Goal: Entertainment & Leisure: Consume media (video, audio)

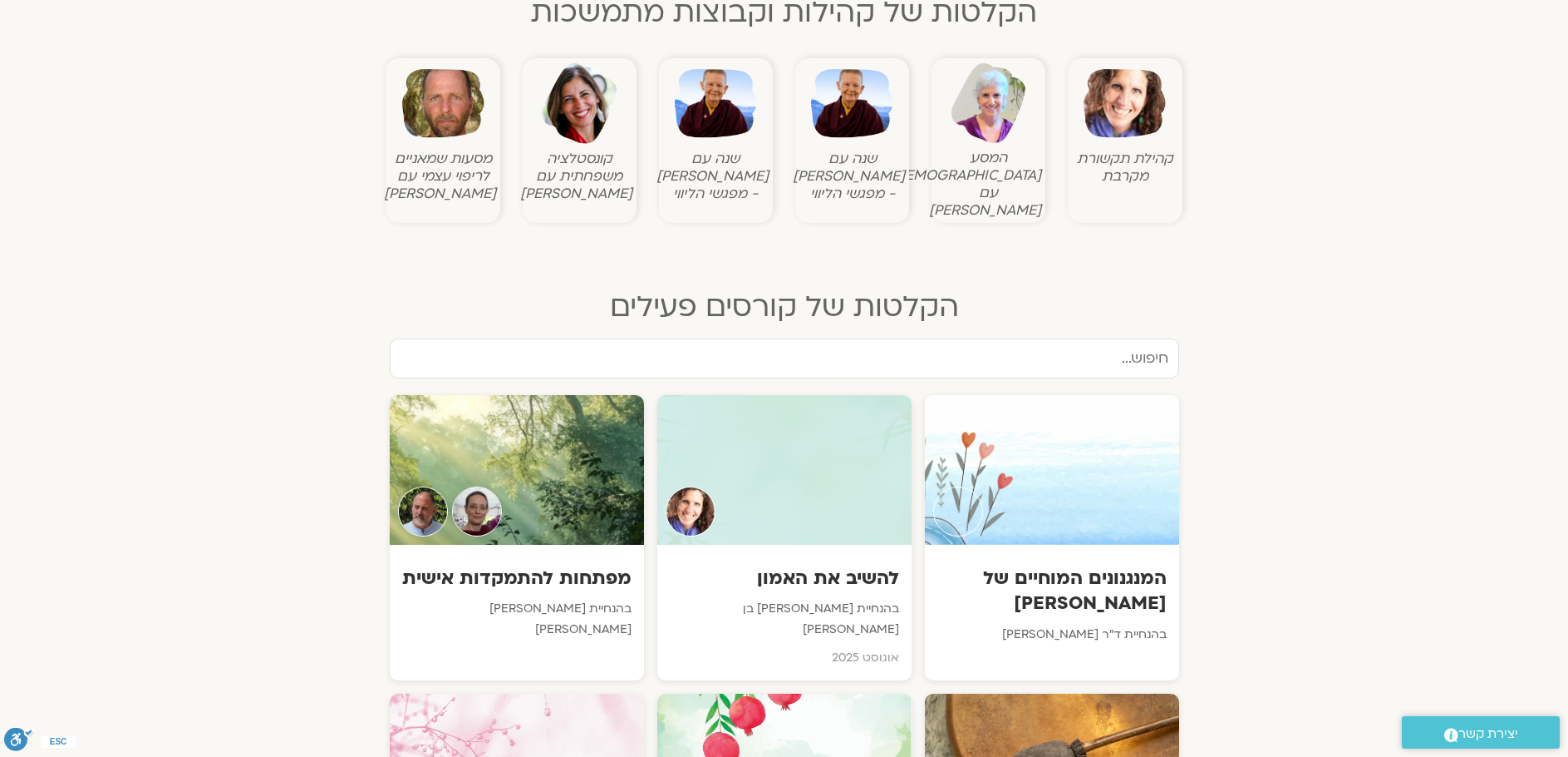
scroll to position [665, 0]
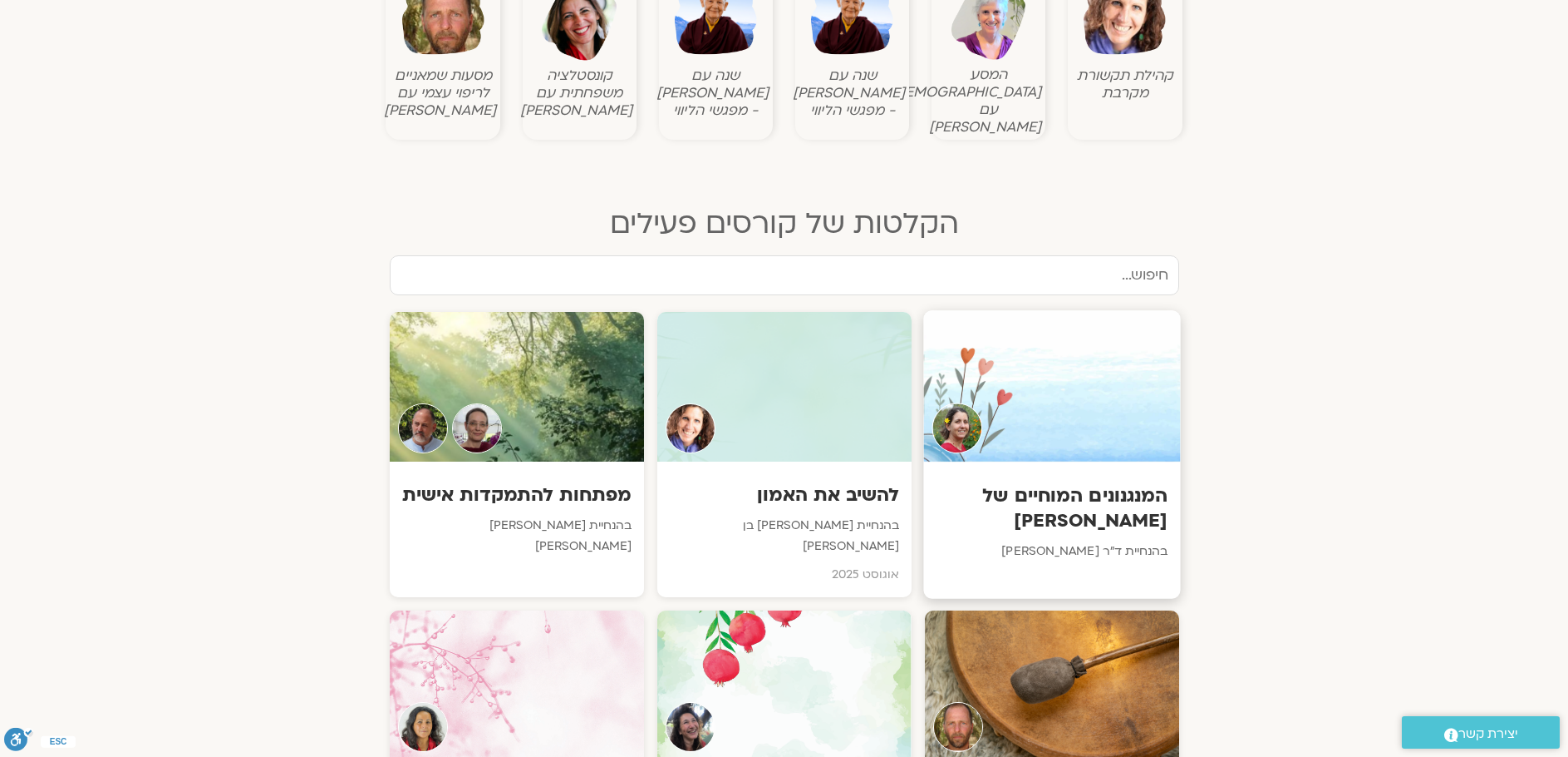
click at [1114, 483] on h3 "המנגנונים המוחיים של [PERSON_NAME]" at bounding box center [1051, 508] width 232 height 51
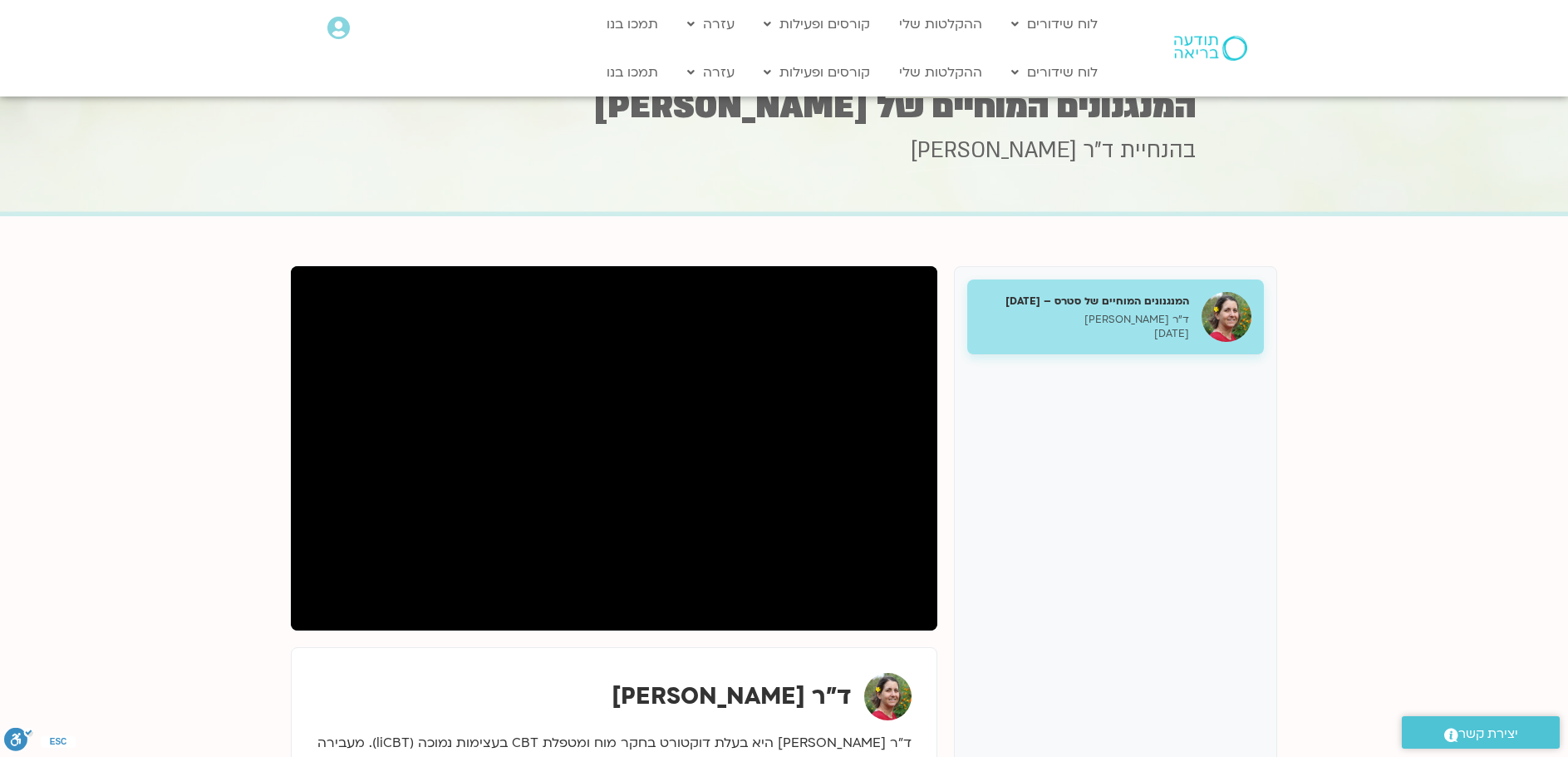
scroll to position [166, 0]
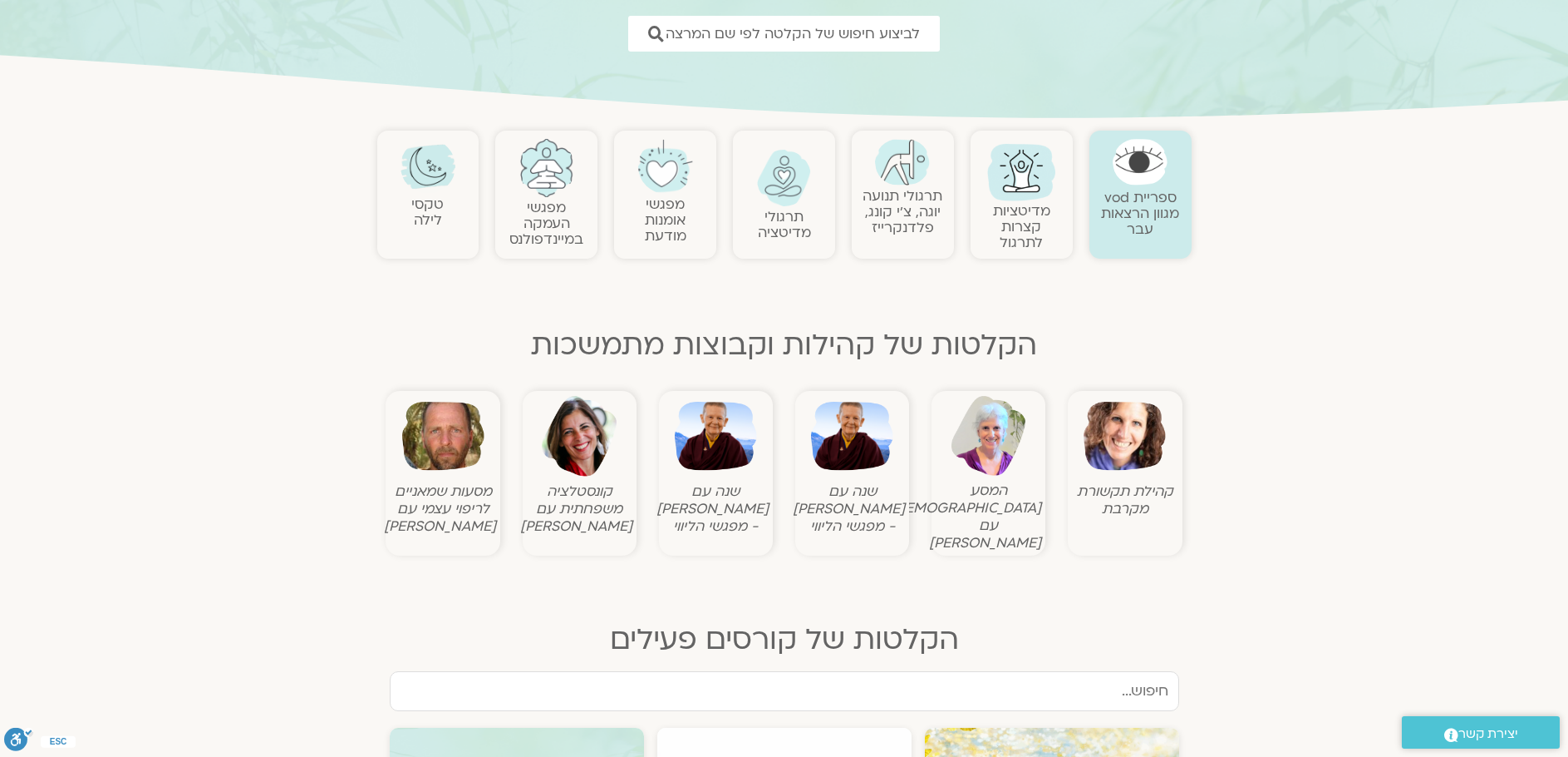
scroll to position [166, 0]
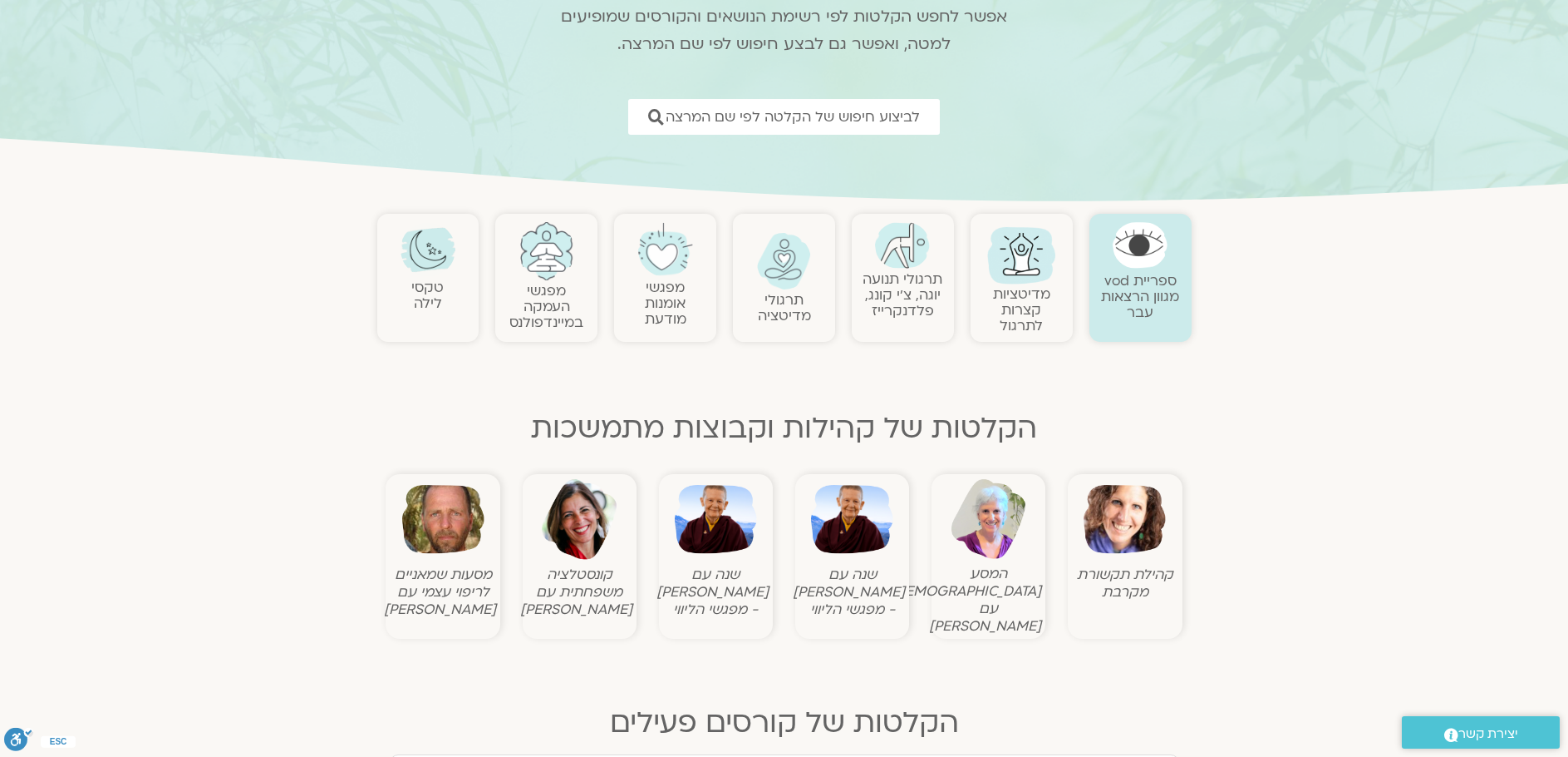
click at [836, 513] on img at bounding box center [852, 519] width 82 height 82
click at [691, 509] on img at bounding box center [715, 519] width 82 height 82
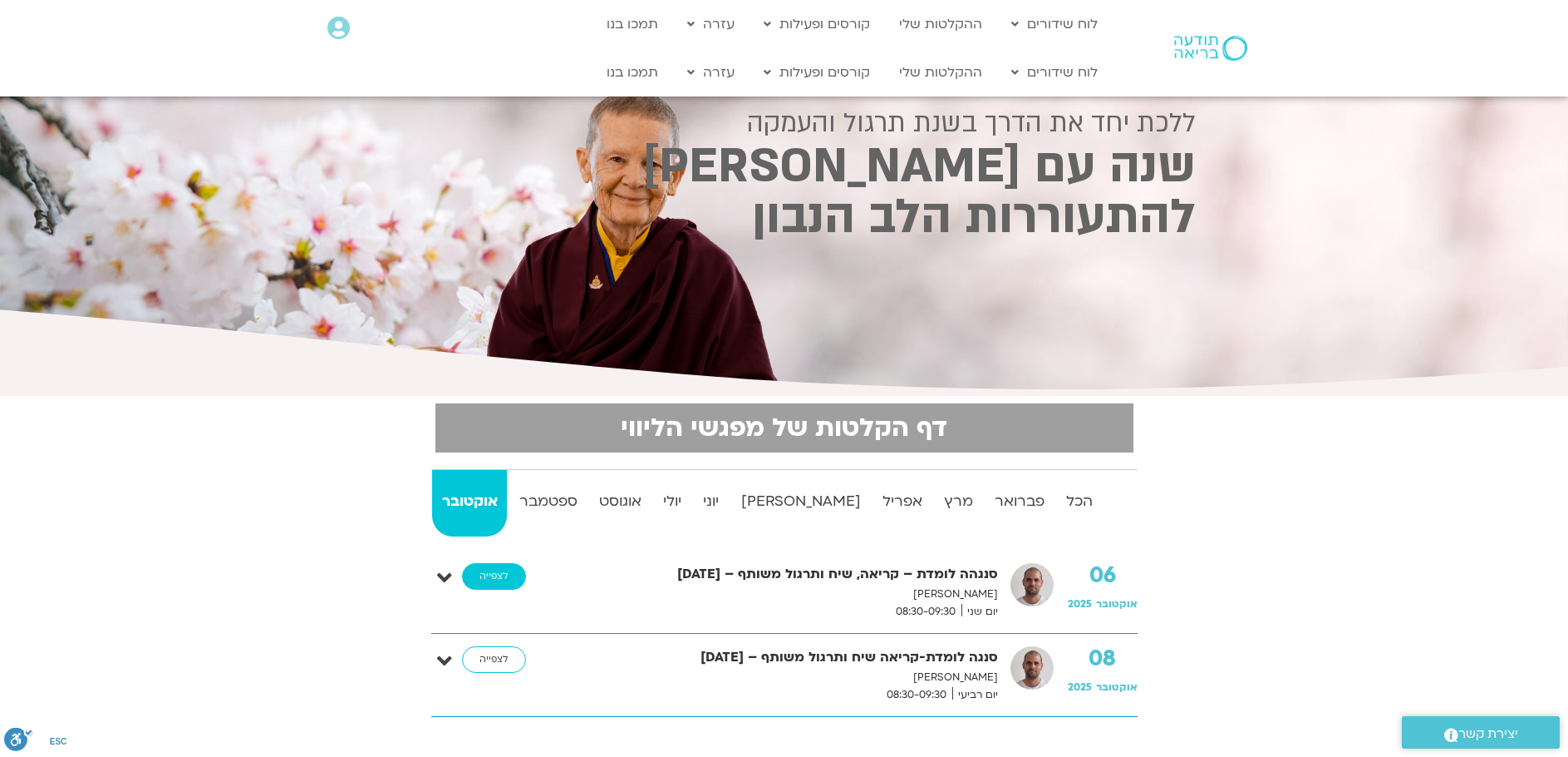
click at [513, 567] on link "לצפייה" at bounding box center [494, 575] width 64 height 26
